Goal: Check status: Check status

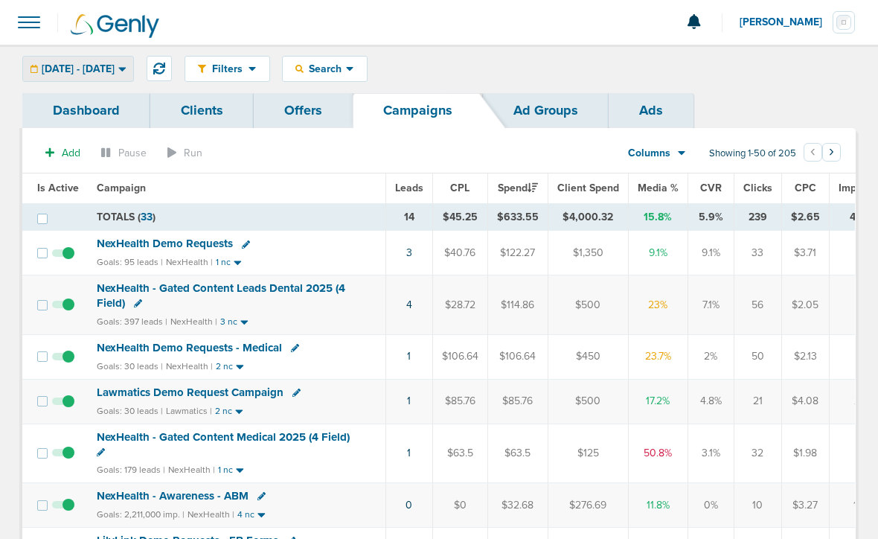
click at [103, 68] on span "[DATE] - [DATE]" at bounding box center [78, 69] width 73 height 10
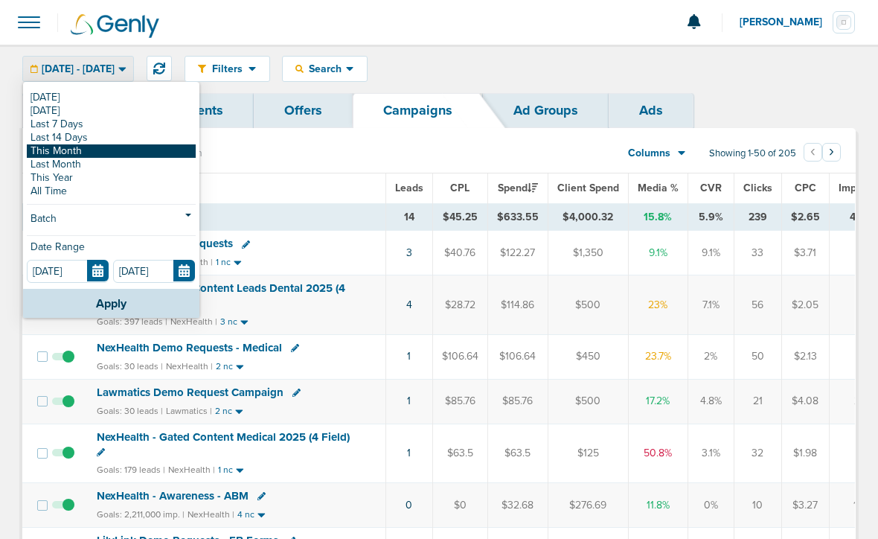
click at [87, 152] on link "This Month" at bounding box center [111, 150] width 169 height 13
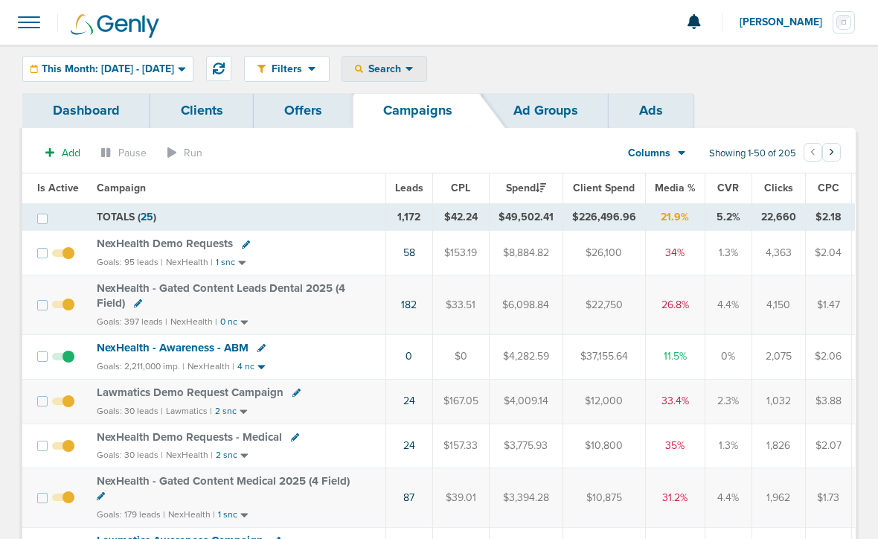
click at [406, 64] on span "Search" at bounding box center [384, 69] width 42 height 13
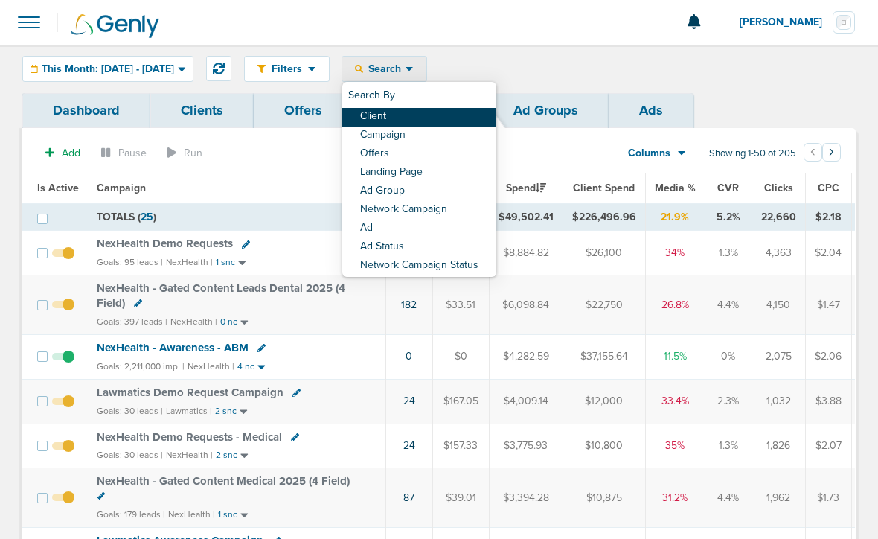
click at [419, 116] on link "Client" at bounding box center [419, 117] width 154 height 19
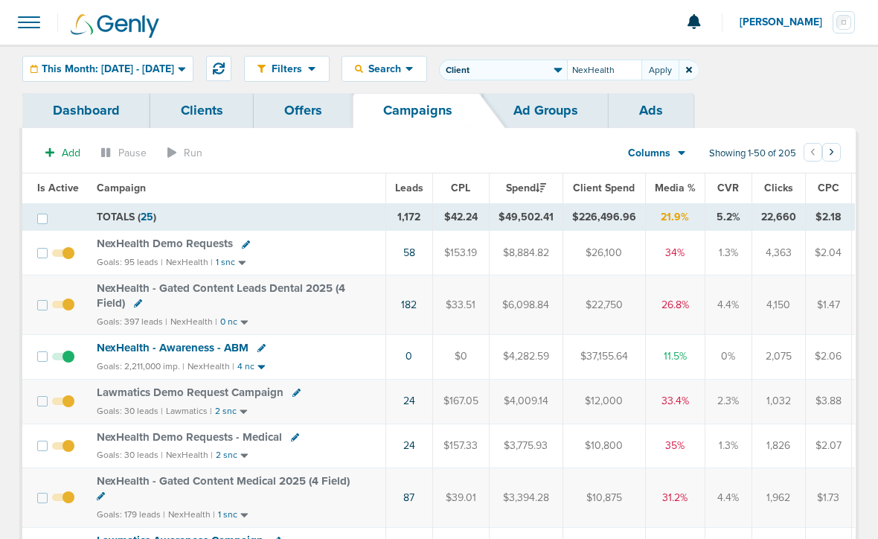
type input "NexHealth"
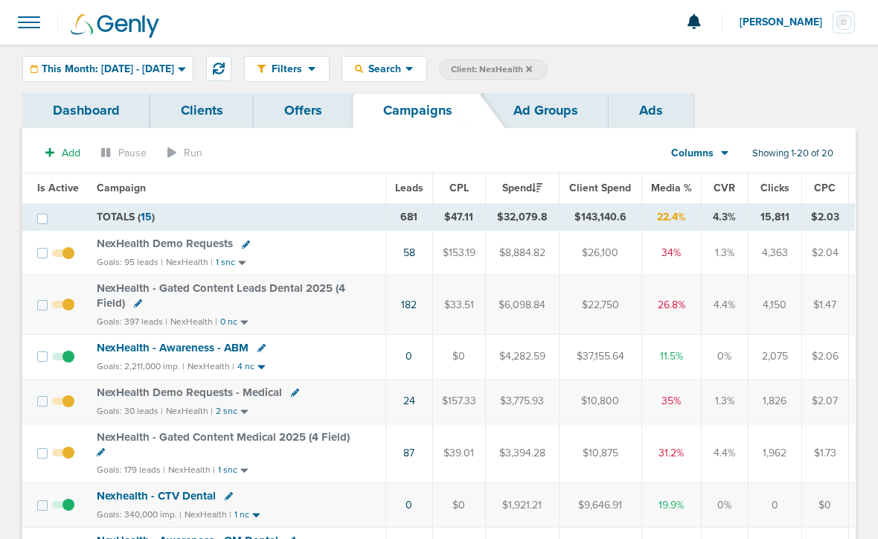
click at [532, 67] on icon at bounding box center [529, 68] width 6 height 6
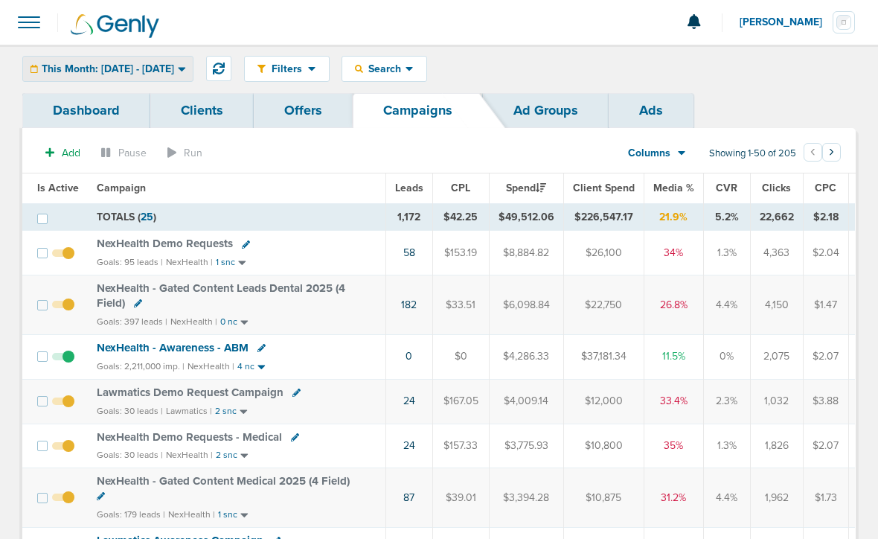
click at [139, 71] on span "This Month: [DATE] - [DATE]" at bounding box center [108, 69] width 132 height 10
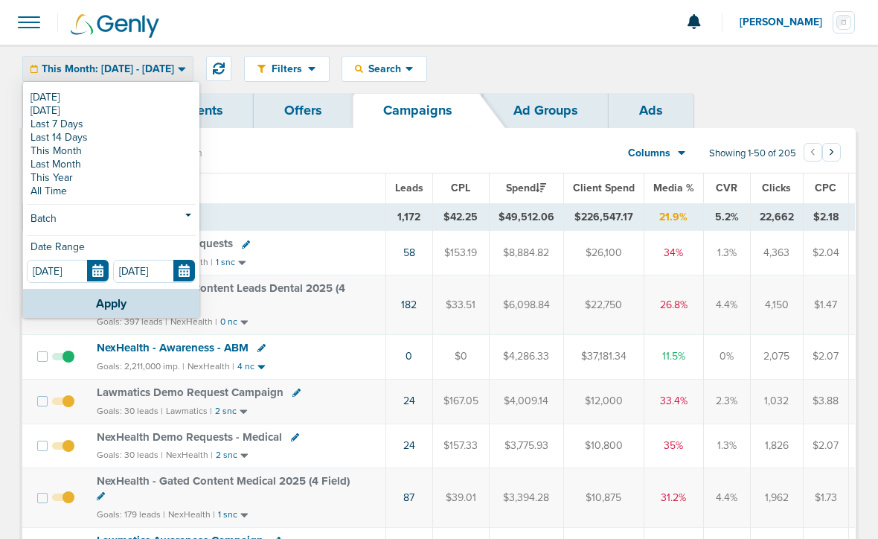
click at [139, 71] on span "This Month: [DATE] - [DATE]" at bounding box center [108, 69] width 132 height 10
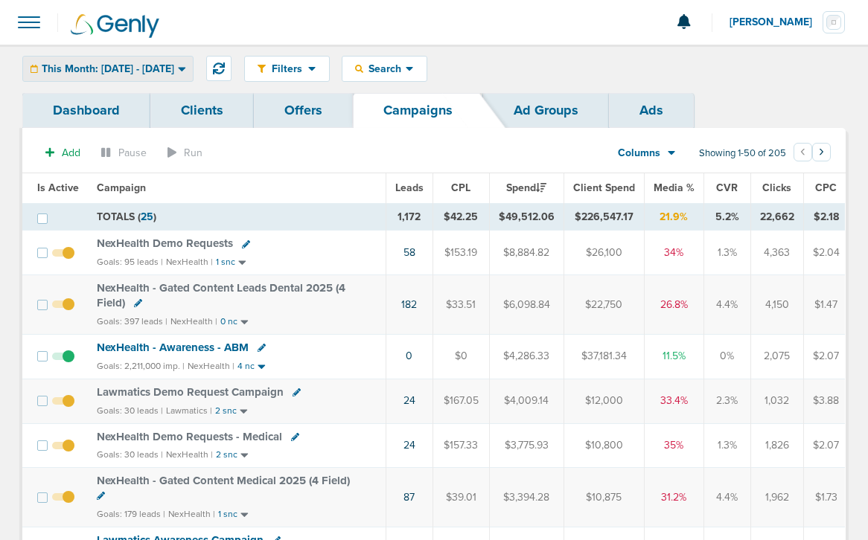
click at [158, 62] on div "This Month: [DATE] - [DATE]" at bounding box center [108, 69] width 170 height 25
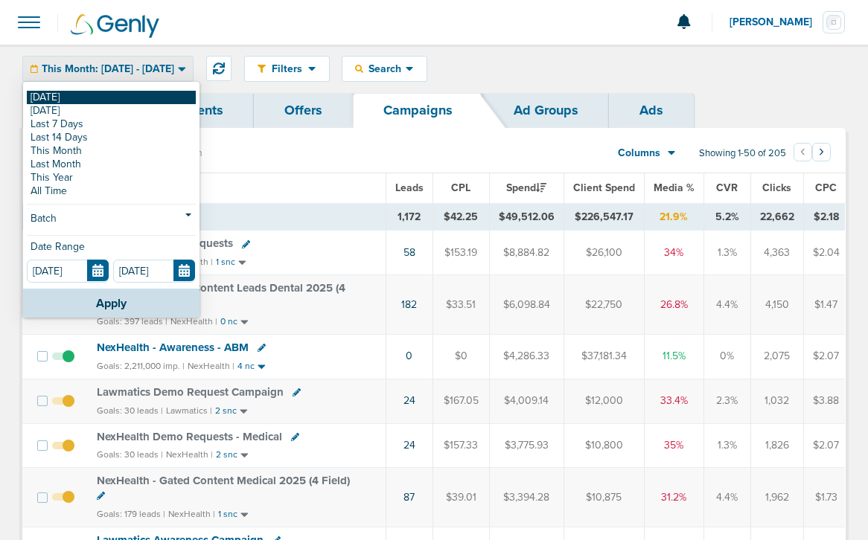
click at [151, 100] on link "[DATE]" at bounding box center [111, 97] width 169 height 13
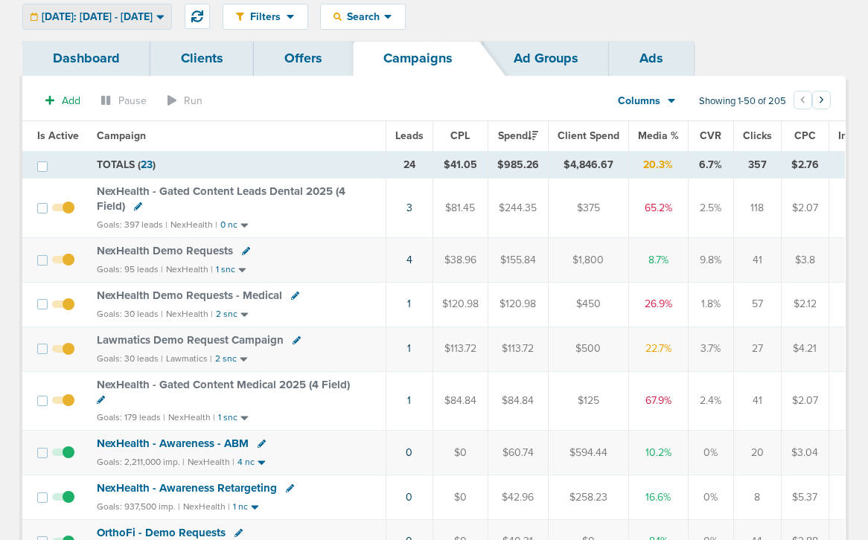
click at [153, 13] on span "[DATE]: [DATE] - [DATE]" at bounding box center [97, 17] width 111 height 10
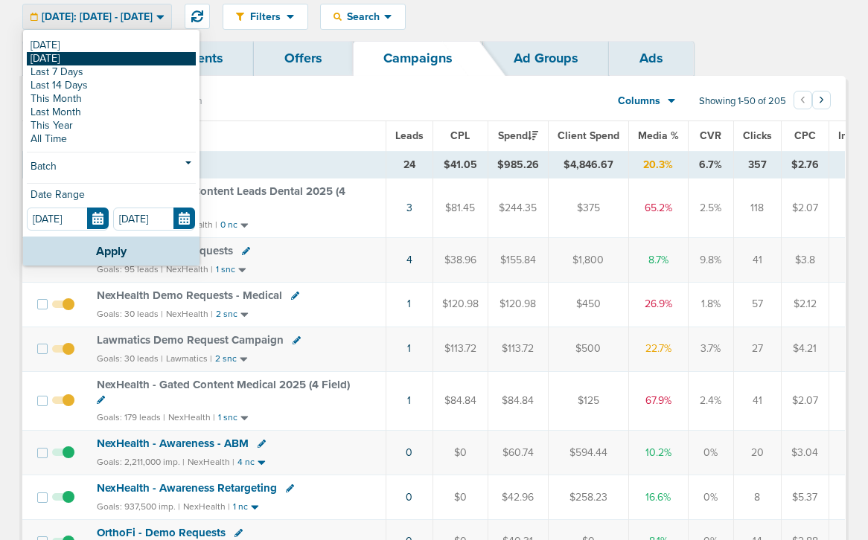
click at [162, 57] on link "[DATE]" at bounding box center [111, 58] width 169 height 13
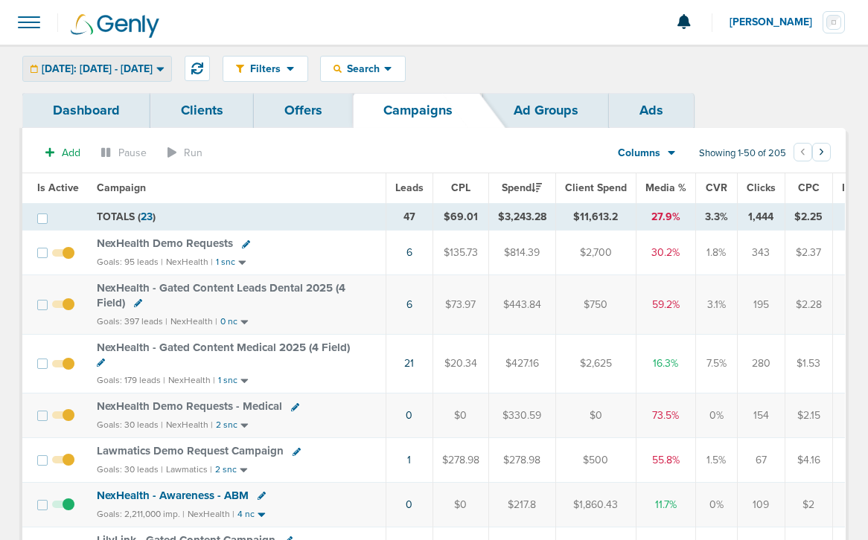
click at [153, 69] on span "[DATE]: [DATE] - [DATE]" at bounding box center [97, 69] width 111 height 10
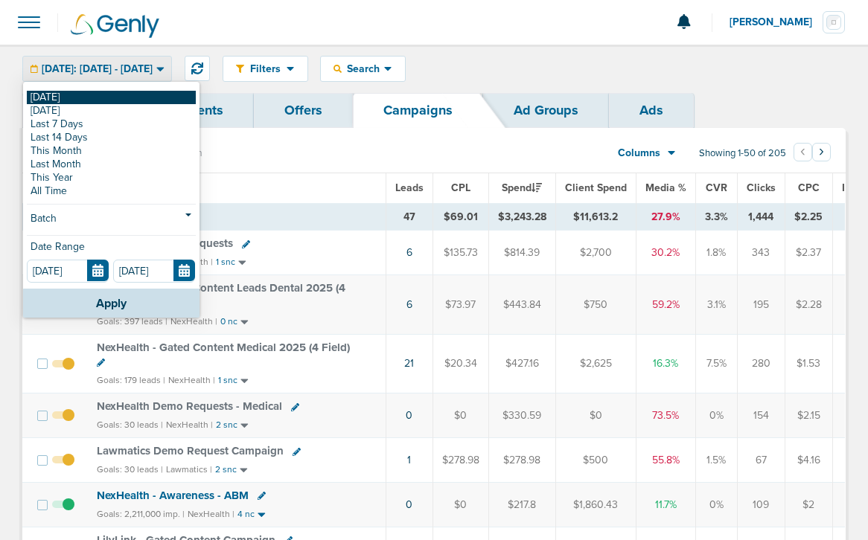
click at [154, 99] on link "[DATE]" at bounding box center [111, 97] width 169 height 13
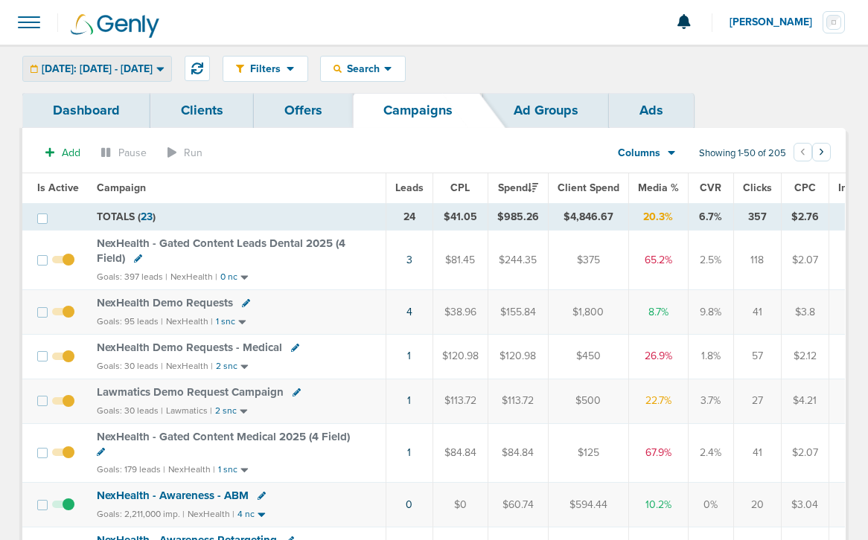
click at [88, 62] on div "[DATE]: [DATE] - [DATE]" at bounding box center [97, 69] width 148 height 25
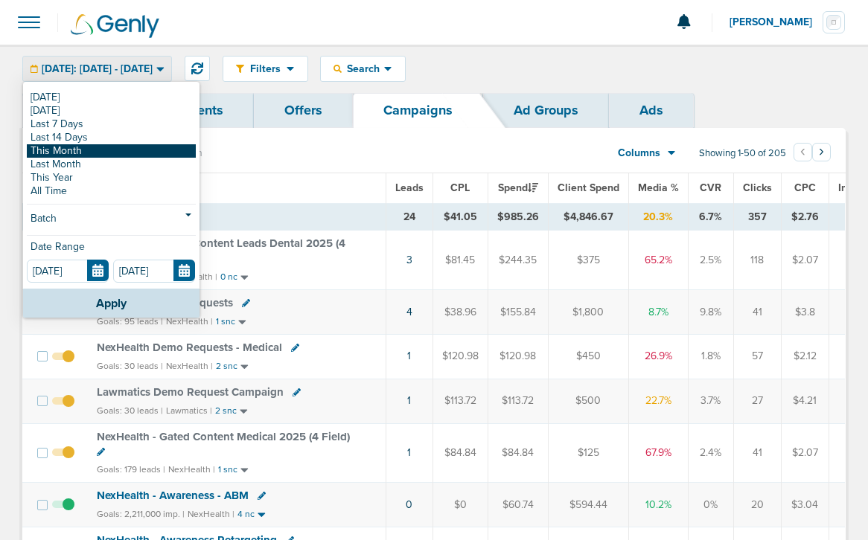
click at [92, 153] on link "This Month" at bounding box center [111, 150] width 169 height 13
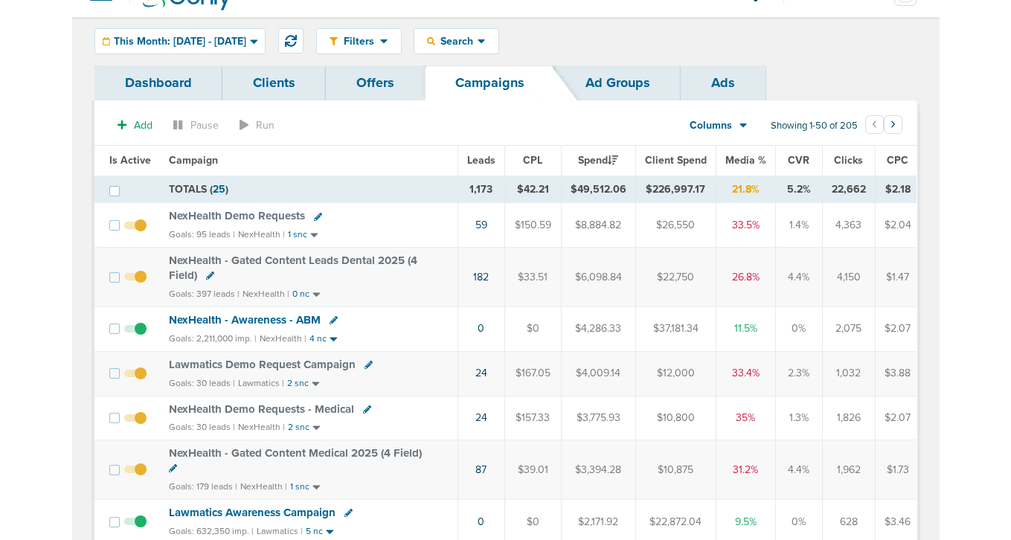
scroll to position [28, 0]
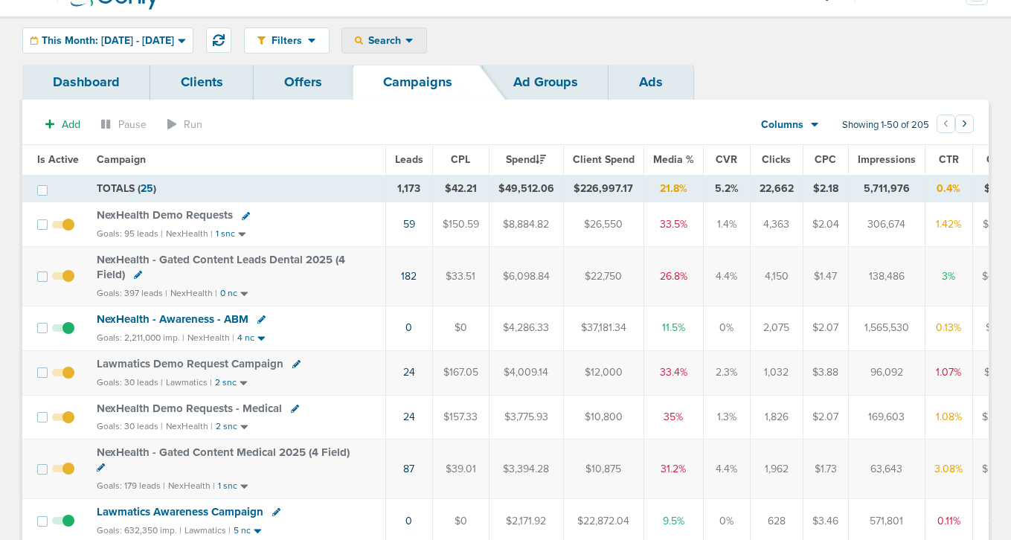
click at [406, 38] on span "Search" at bounding box center [384, 40] width 42 height 13
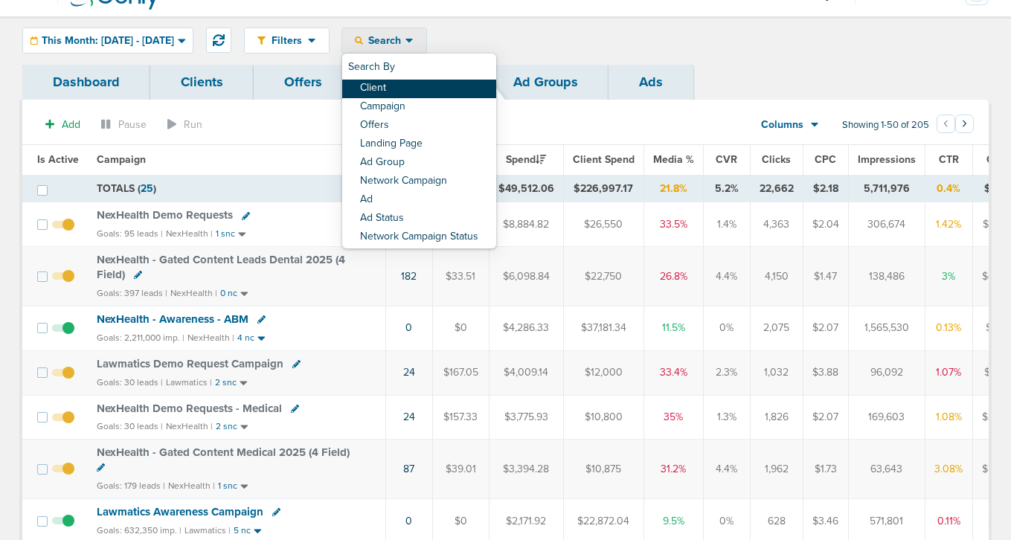
click at [435, 89] on link "Client" at bounding box center [419, 89] width 154 height 19
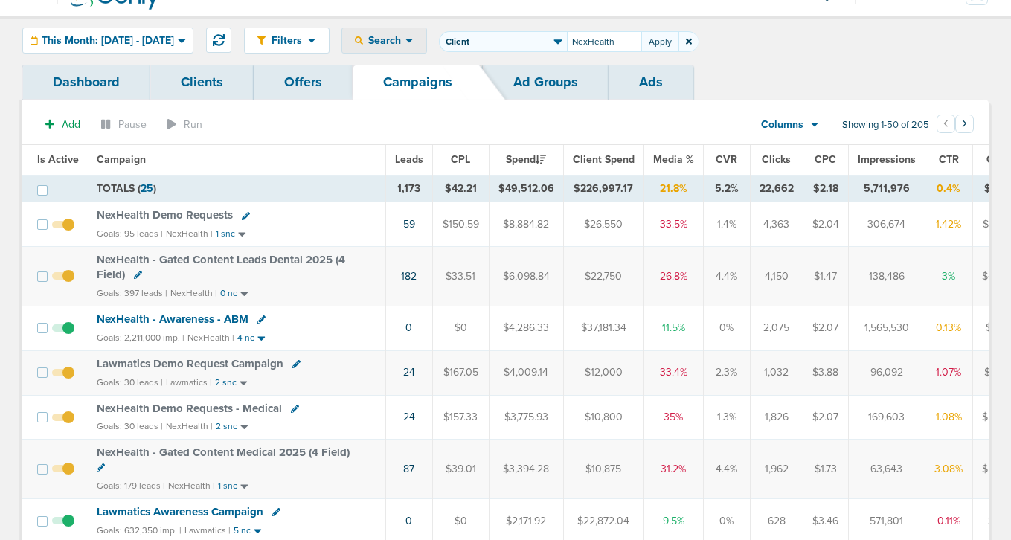
type input "NexHealth"
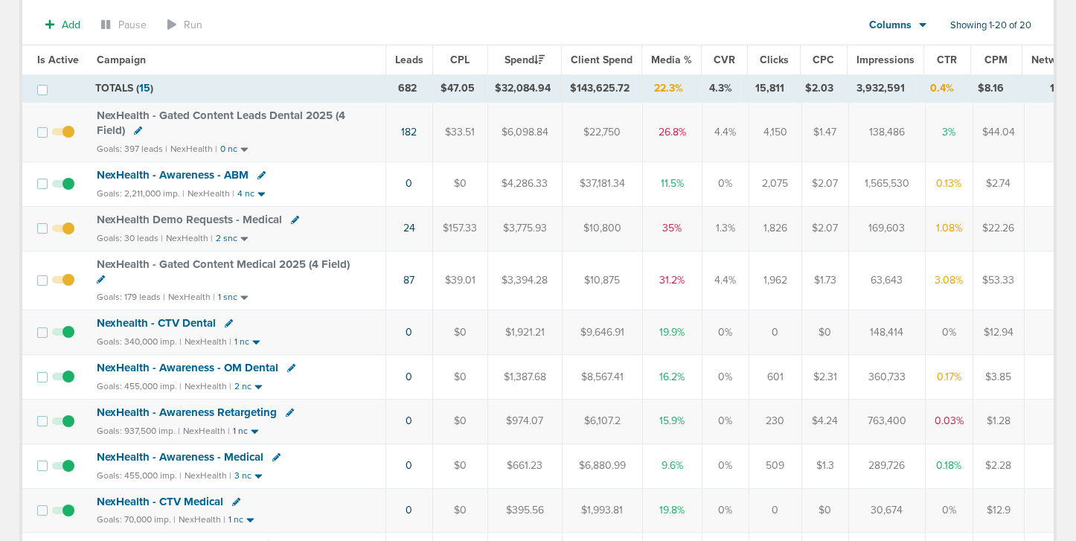
scroll to position [178, 0]
click at [196, 173] on span "NexHealth - Awareness - ABM" at bounding box center [173, 173] width 152 height 13
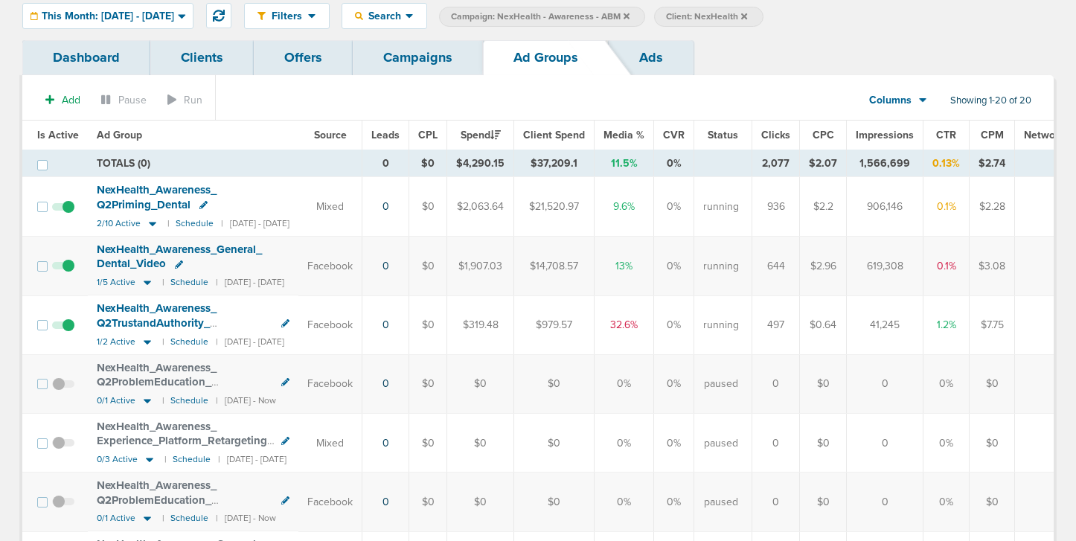
drag, startPoint x: 572, startPoint y: 319, endPoint x: 603, endPoint y: 324, distance: 31.7
click at [595, 324] on td "$979.57" at bounding box center [554, 324] width 80 height 59
click at [144, 343] on icon at bounding box center [147, 342] width 15 height 13
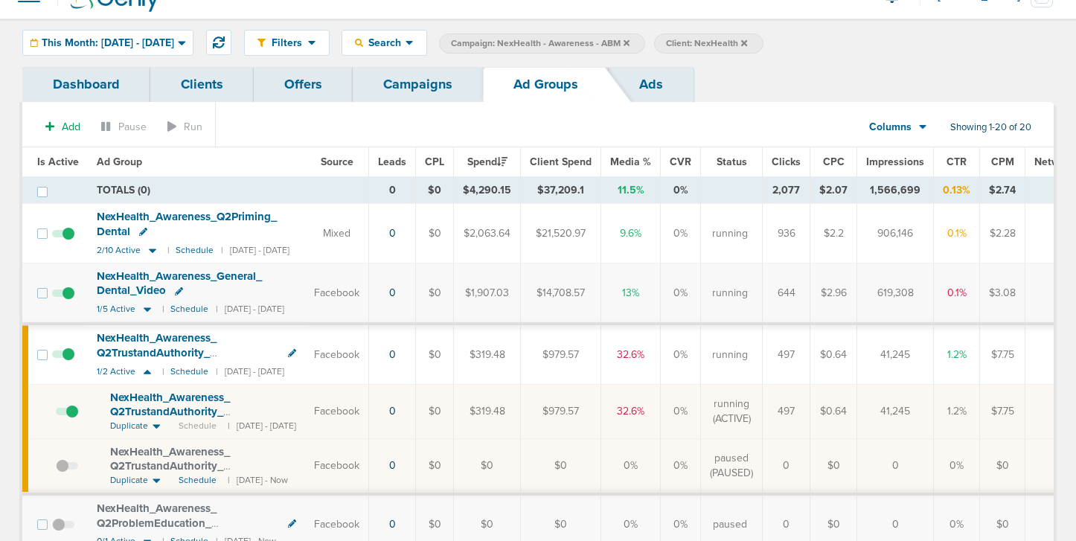
scroll to position [22, 0]
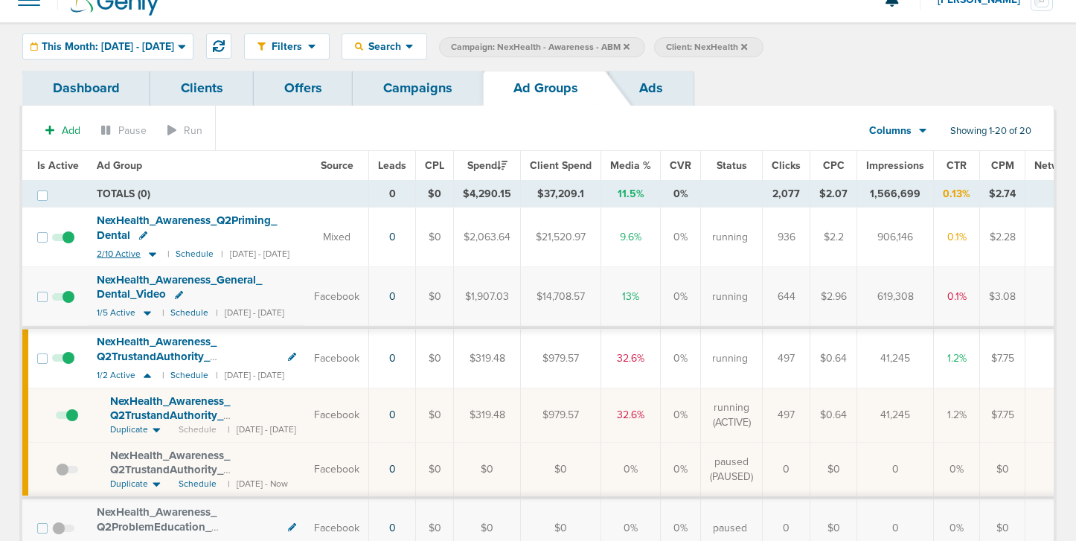
click at [155, 251] on icon at bounding box center [152, 254] width 15 height 13
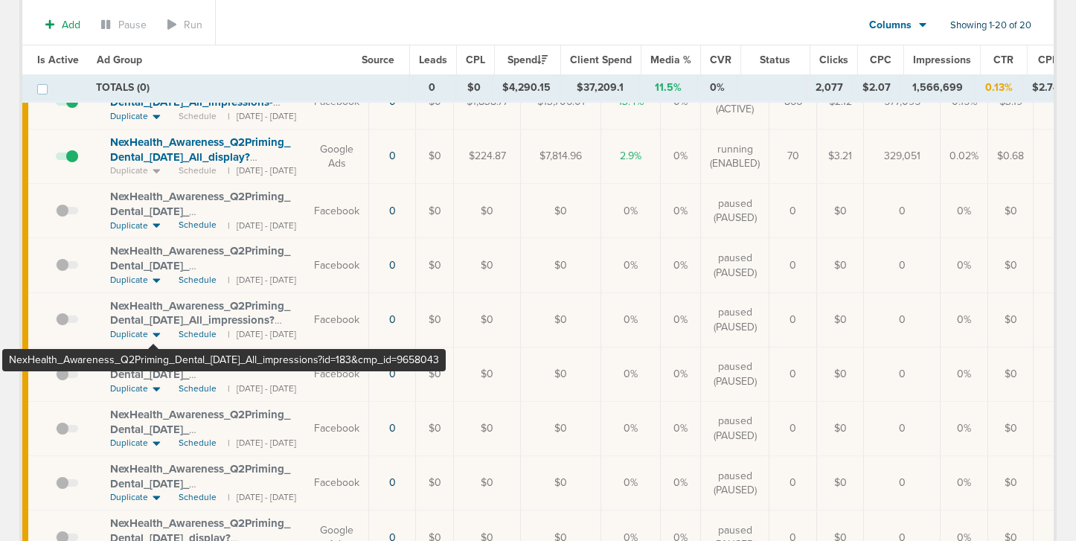
scroll to position [61, 0]
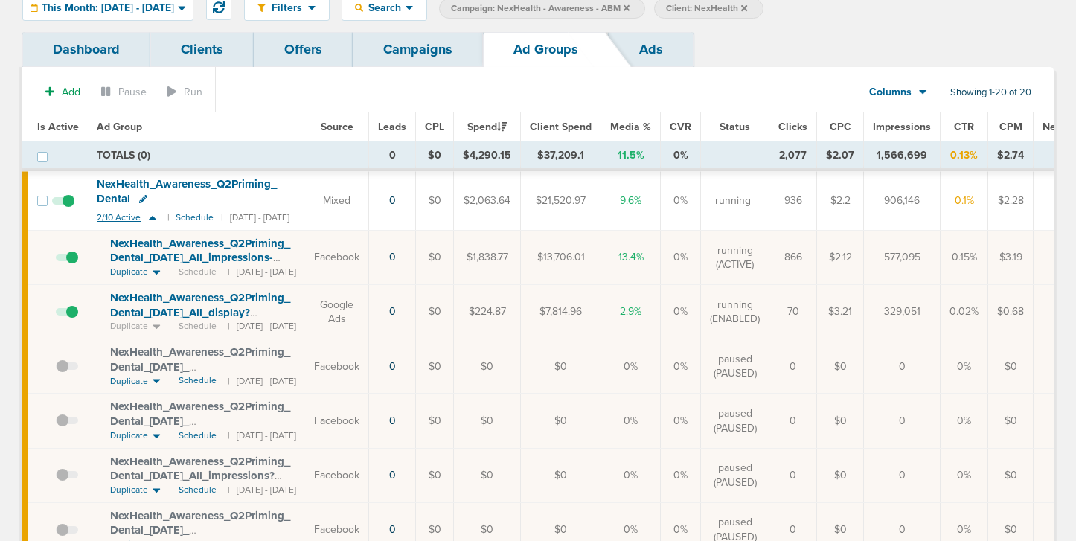
click at [150, 218] on icon at bounding box center [152, 218] width 7 height 4
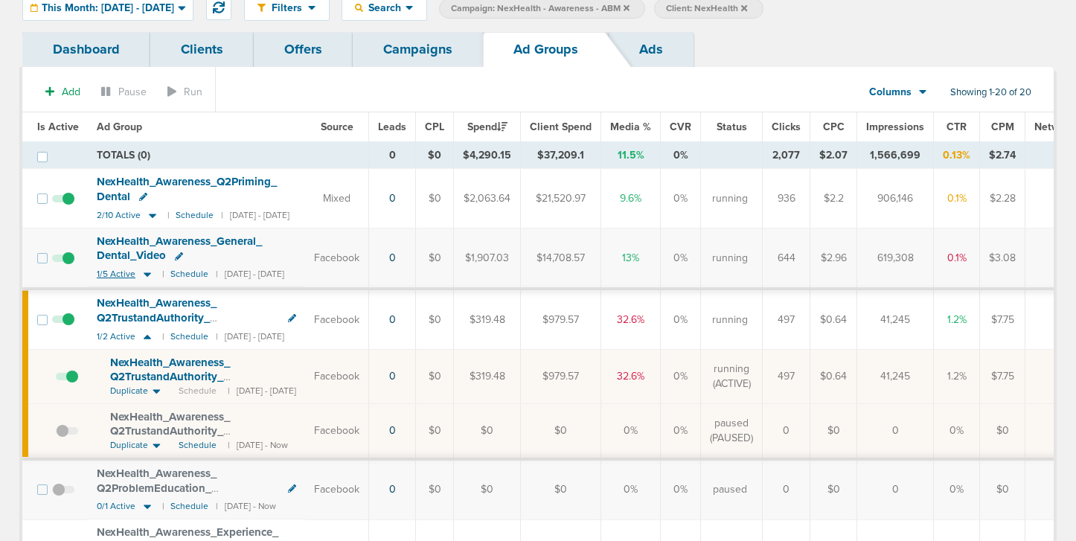
click at [141, 276] on icon at bounding box center [147, 274] width 15 height 13
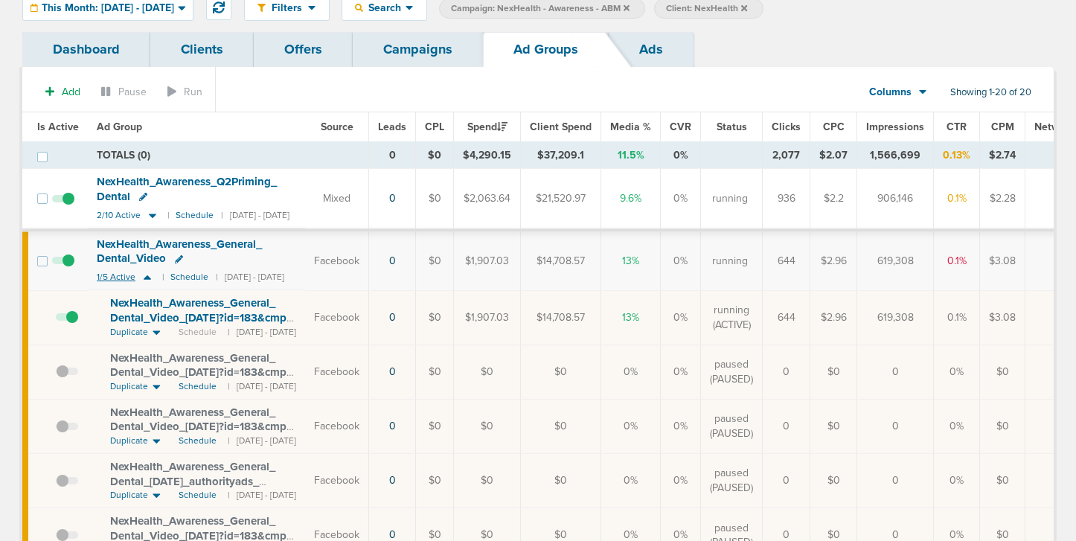
click at [141, 276] on icon at bounding box center [147, 277] width 15 height 13
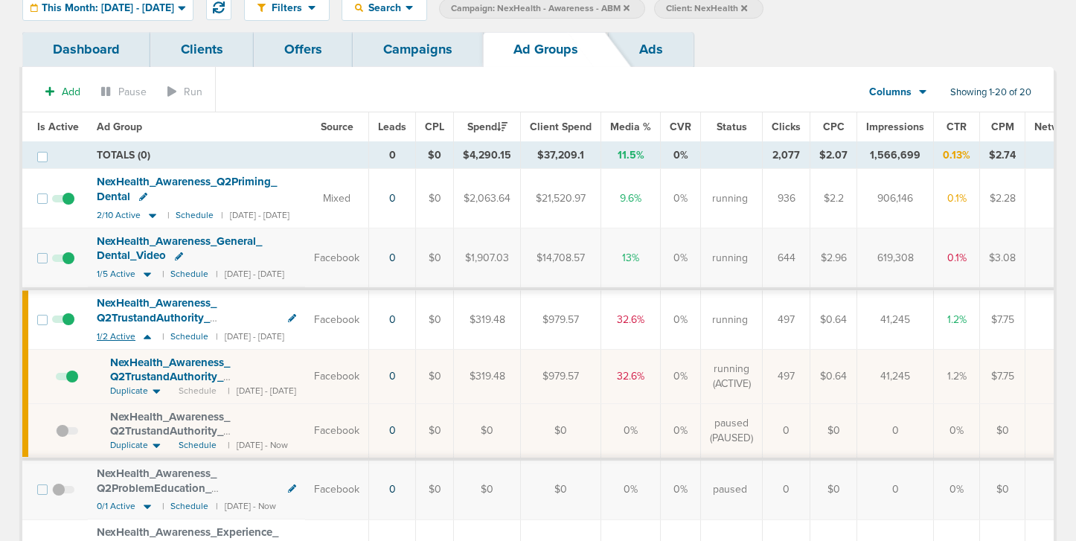
click at [144, 333] on icon at bounding box center [147, 336] width 15 height 13
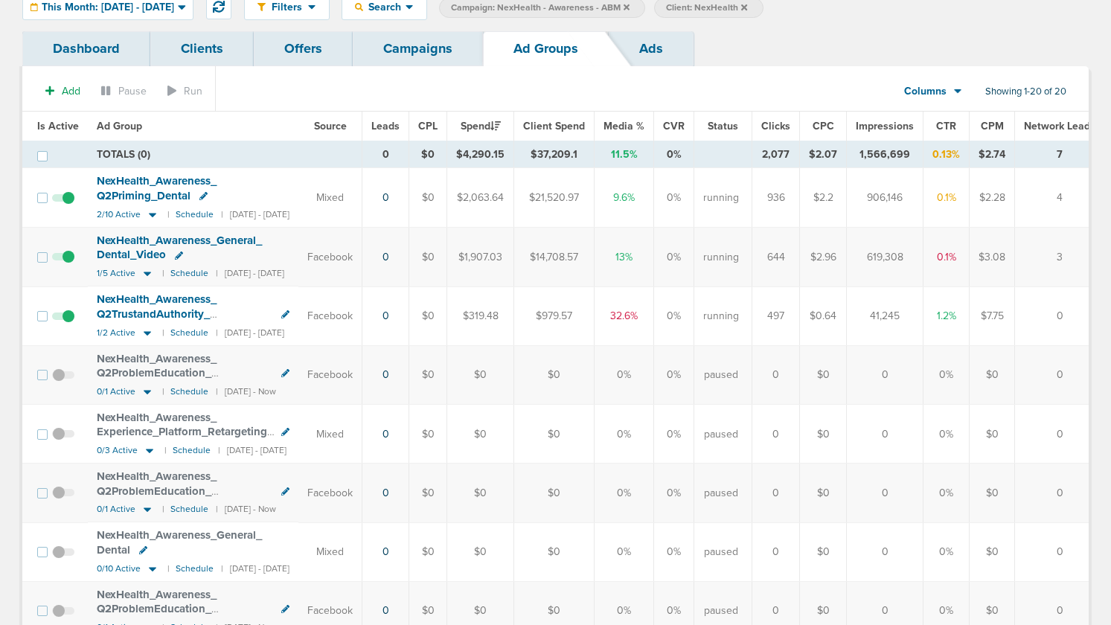
scroll to position [0, 0]
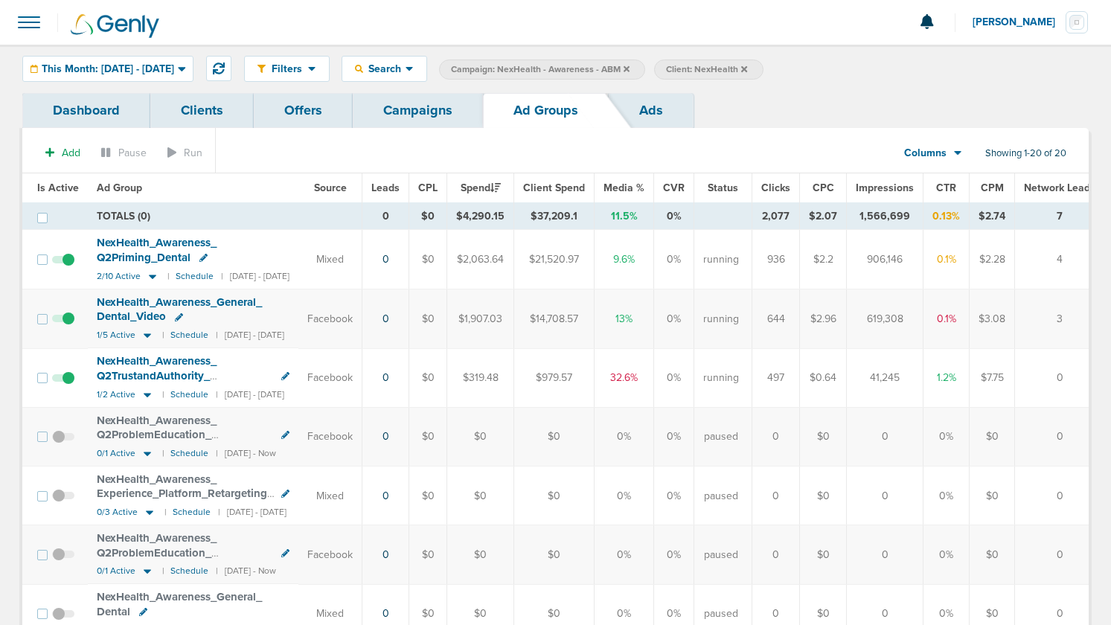
click at [420, 120] on link "Campaigns" at bounding box center [418, 110] width 130 height 35
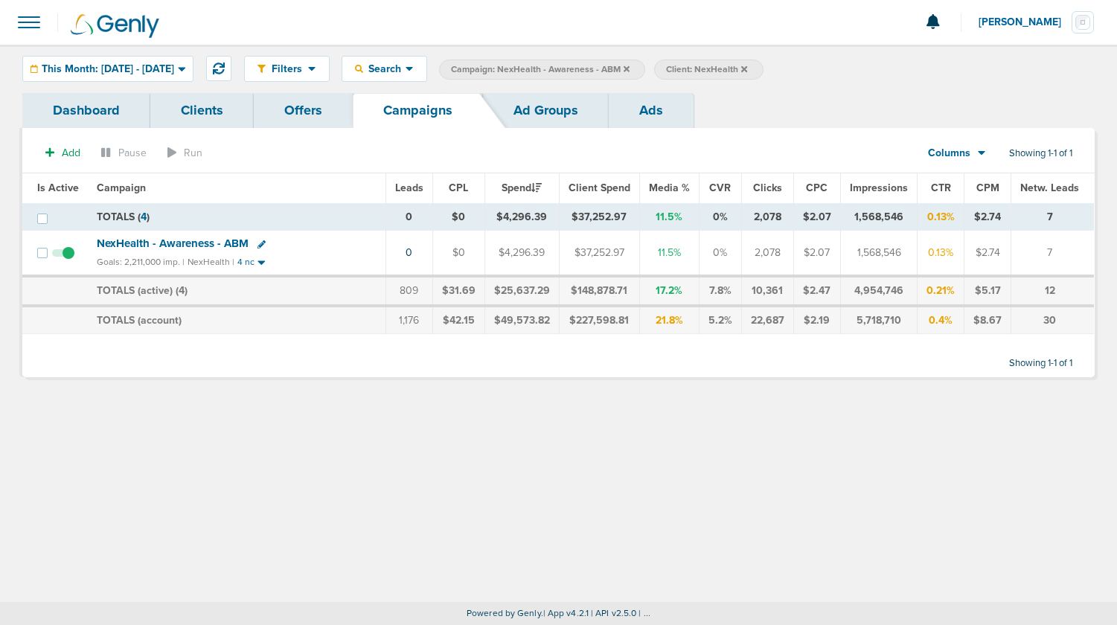
click at [630, 68] on icon at bounding box center [627, 68] width 6 height 6
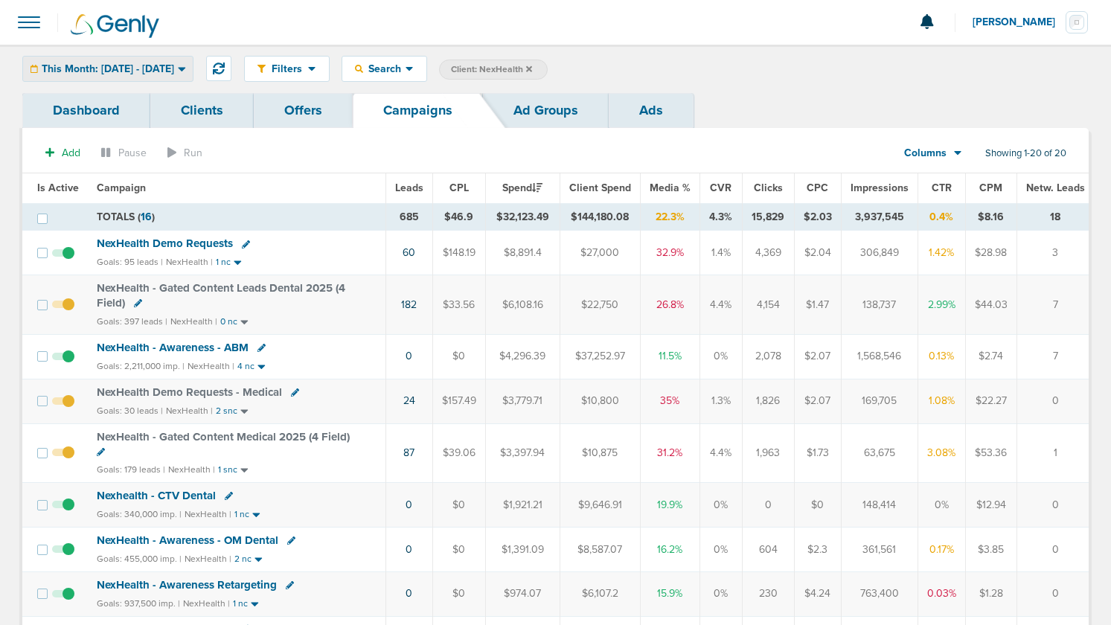
click at [132, 71] on span "This Month: [DATE] - [DATE]" at bounding box center [108, 69] width 132 height 10
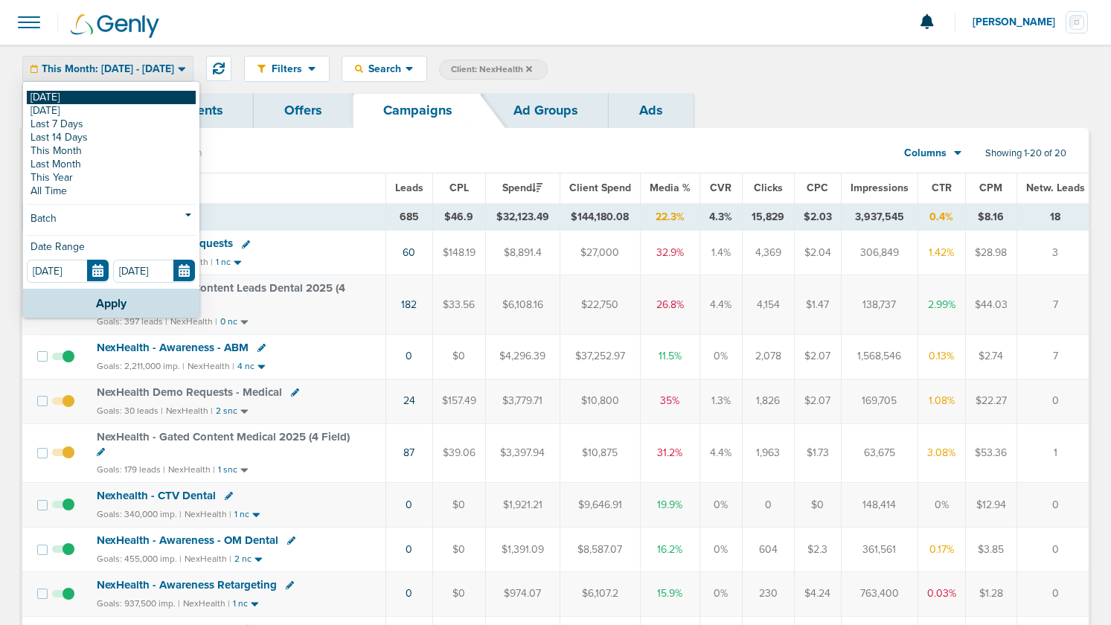
click at [82, 97] on link "[DATE]" at bounding box center [111, 97] width 169 height 13
